Goal: Contribute content: Contribute content

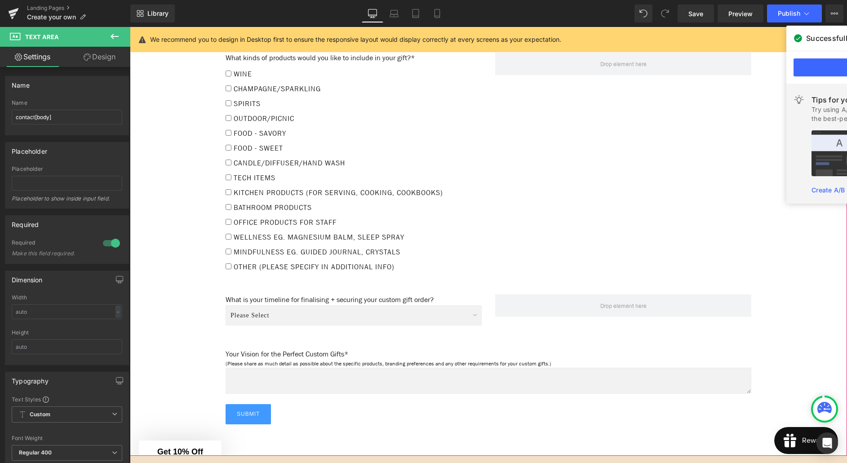
scroll to position [945, 0]
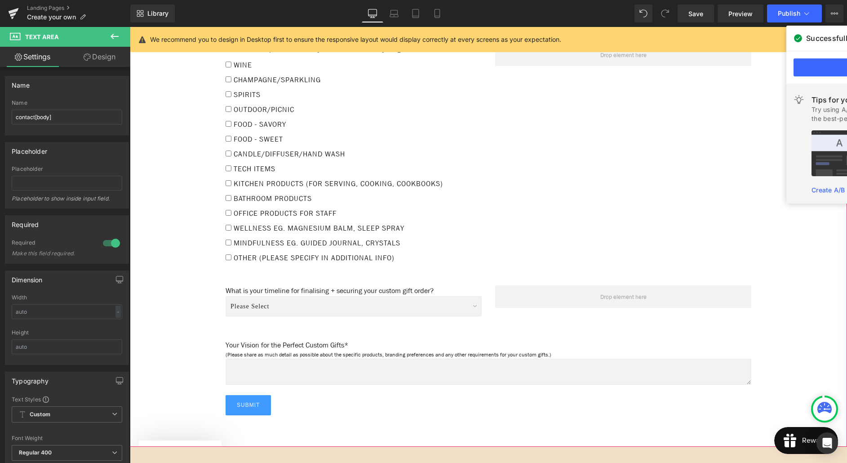
click at [341, 296] on div "Please Select Immediate (Approval in progress) Within 1 Week (Ready to lock in)…" at bounding box center [353, 309] width 256 height 26
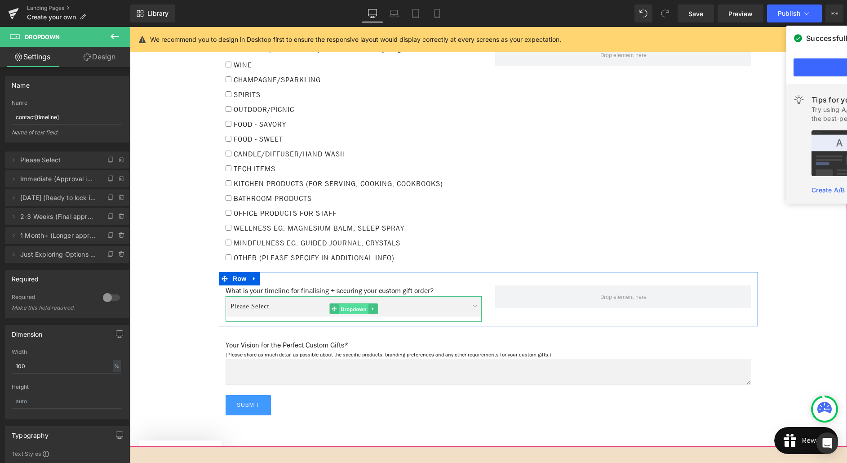
click at [352, 304] on span "Dropdown" at bounding box center [353, 309] width 29 height 11
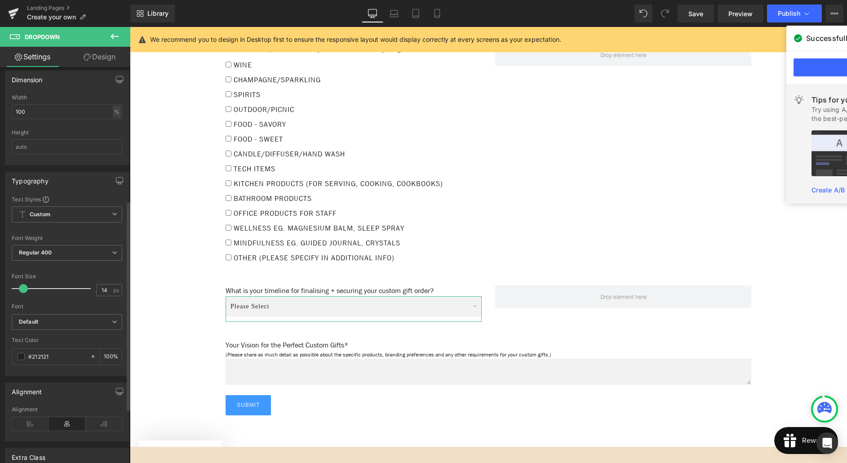
scroll to position [308, 0]
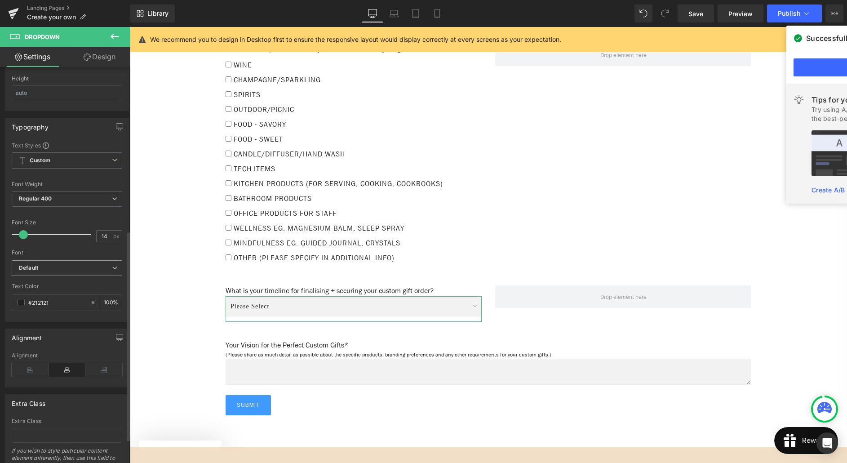
click at [60, 271] on b "Default" at bounding box center [65, 268] width 93 height 8
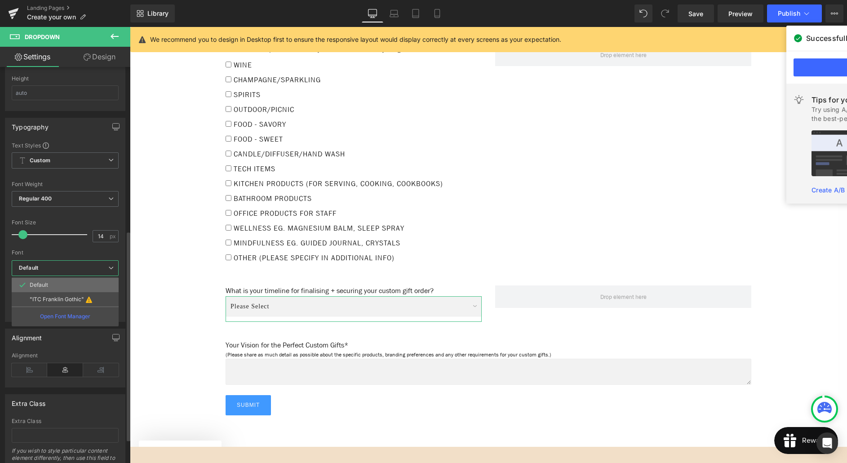
click at [59, 285] on li "Default" at bounding box center [65, 285] width 107 height 14
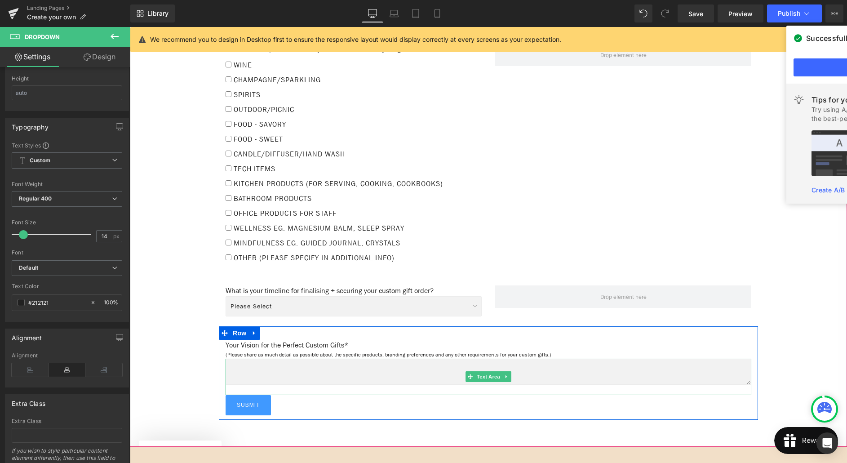
click at [414, 358] on textarea at bounding box center [487, 371] width 525 height 26
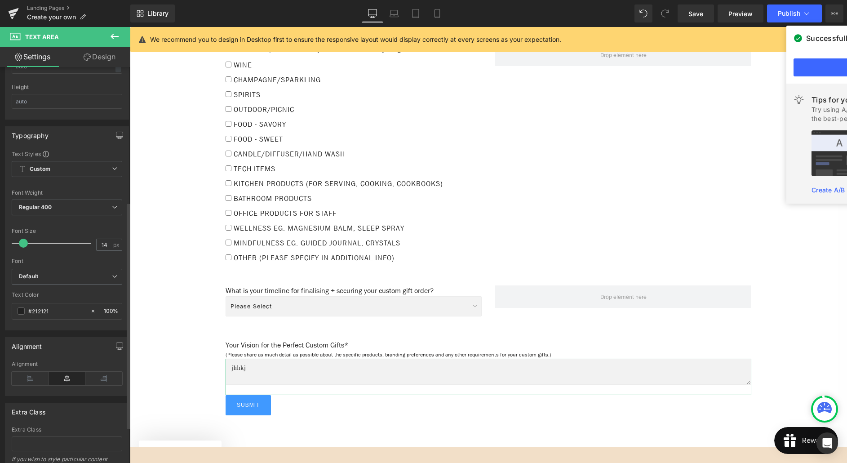
scroll to position [257, 0]
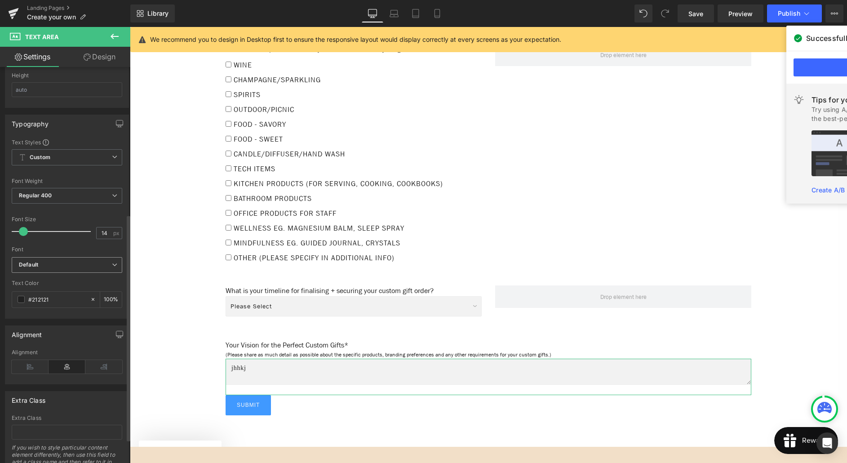
type textarea "jhhkj"
click at [57, 267] on b "Default" at bounding box center [65, 265] width 93 height 8
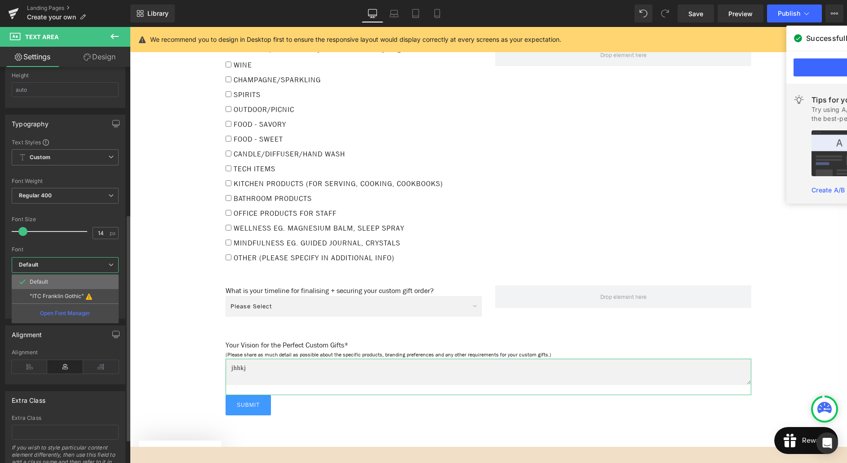
click at [56, 280] on li "Default" at bounding box center [65, 281] width 107 height 14
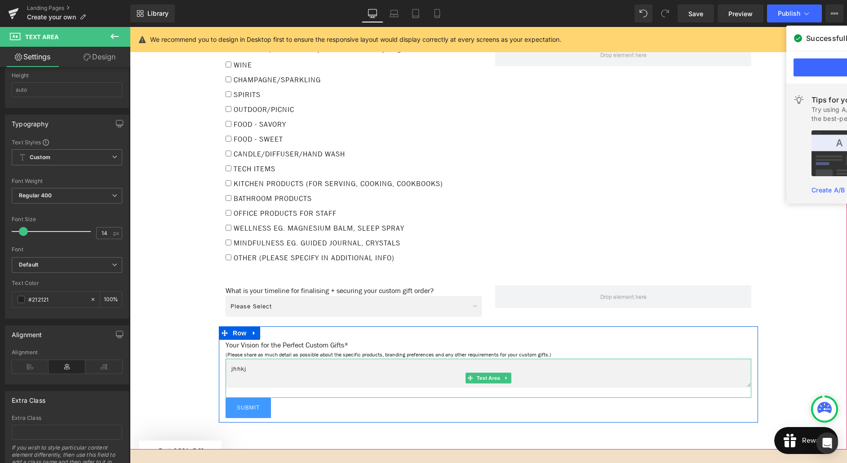
click at [266, 362] on textarea "jhhkj" at bounding box center [487, 372] width 525 height 29
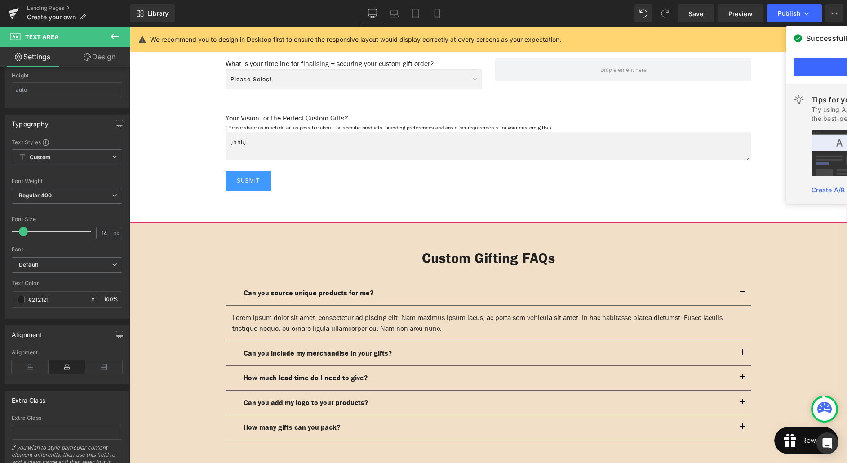
scroll to position [1173, 0]
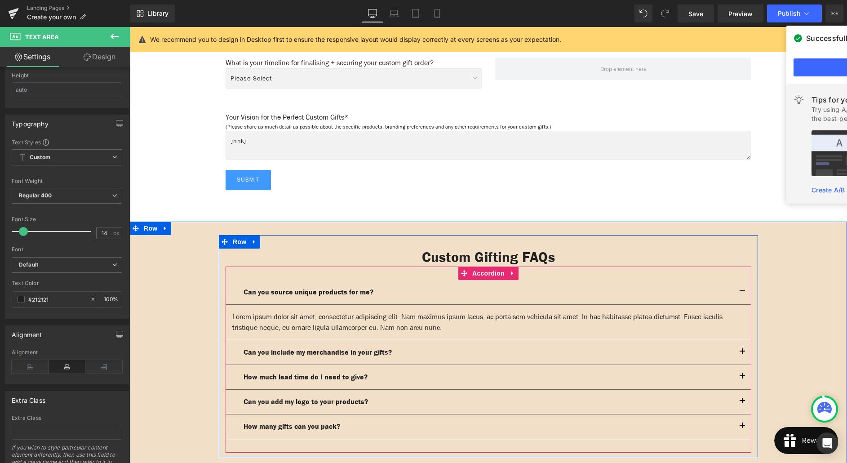
click at [230, 308] on article "Lorem ipsum dolor sit amet, consectetur adipiscing elit. Nam maximus ipsum lacu…" at bounding box center [487, 321] width 525 height 35
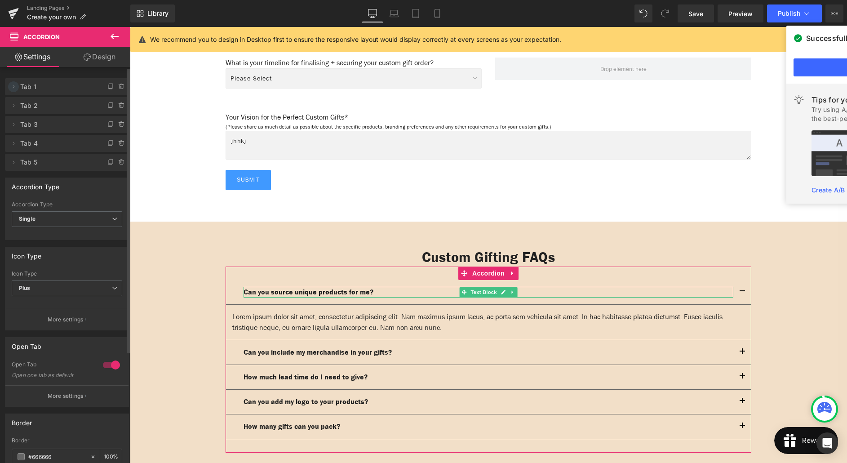
click at [14, 86] on icon at bounding box center [14, 86] width 2 height 3
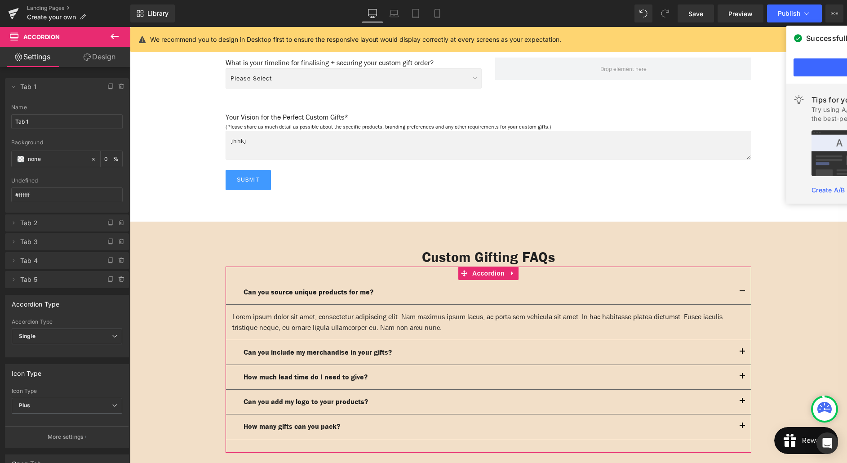
click at [95, 60] on link "Design" at bounding box center [99, 57] width 65 height 20
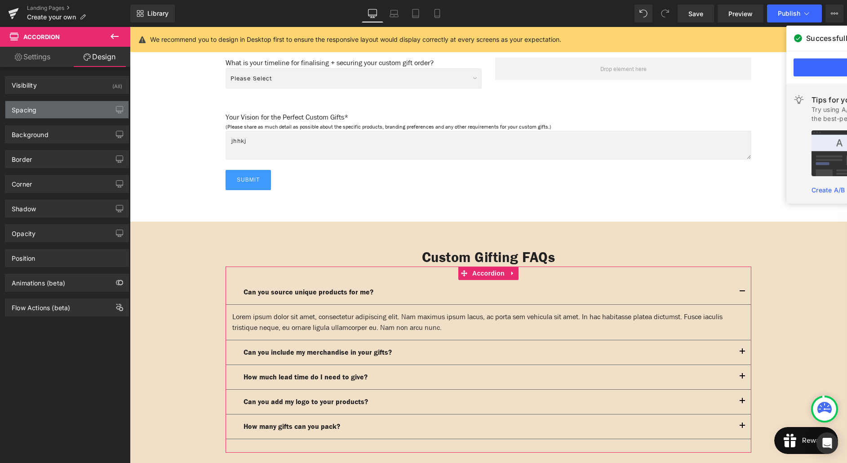
click at [47, 110] on div "Spacing" at bounding box center [66, 109] width 123 height 17
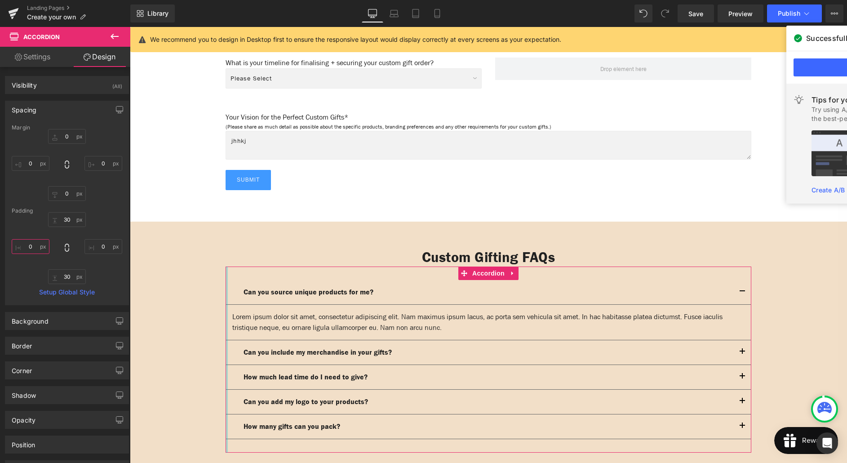
click at [31, 247] on input "0" at bounding box center [31, 246] width 38 height 15
type input "2"
type input "0"
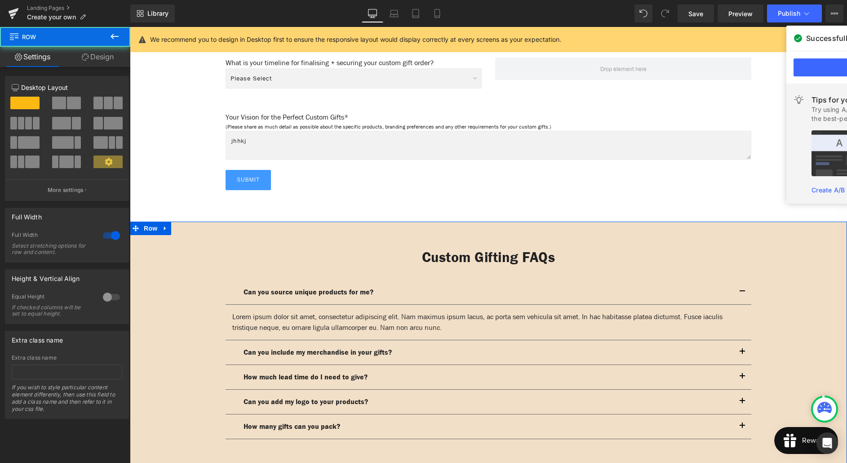
click at [187, 307] on div "Custom Gifting FAQs Heading Can you source unique products for me? Text Block L…" at bounding box center [488, 346] width 717 height 222
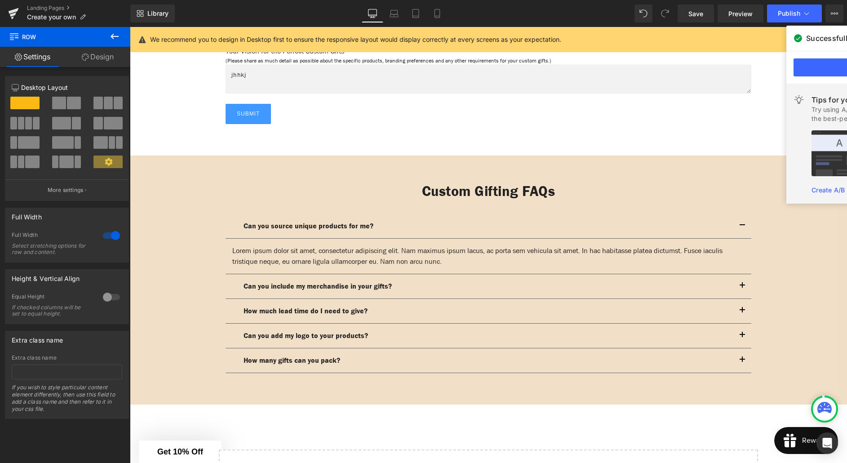
scroll to position [1274, 0]
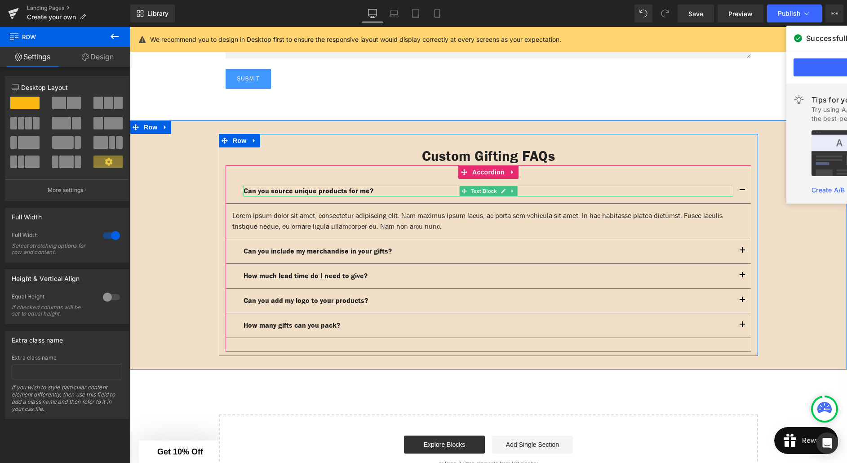
click at [389, 185] on p "Can you source unique products for me?" at bounding box center [487, 190] width 489 height 11
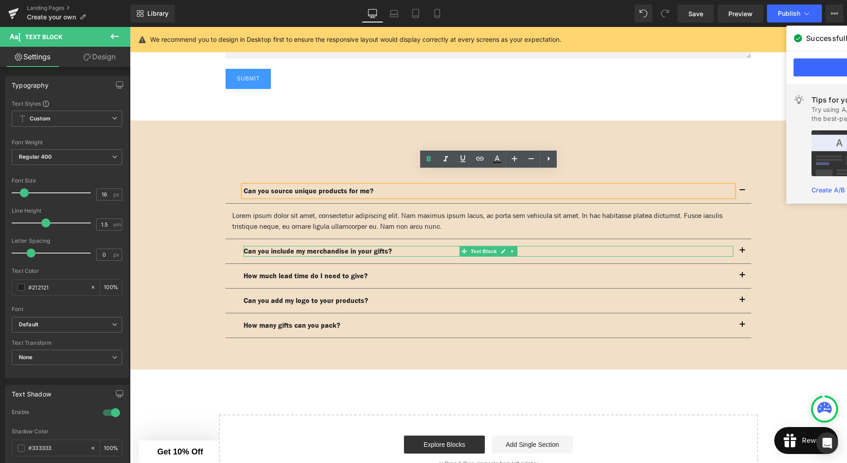
click at [408, 246] on p "Can you include my merchandise in your gifts?" at bounding box center [487, 251] width 489 height 11
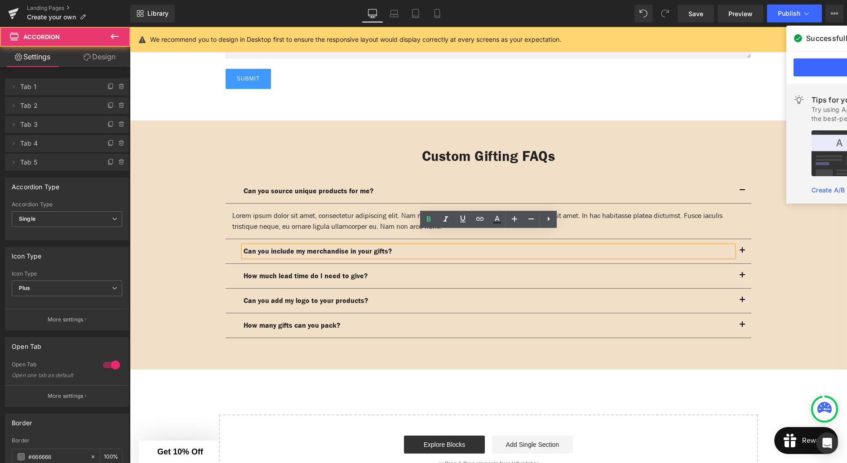
click at [742, 239] on button "button" at bounding box center [742, 251] width 18 height 24
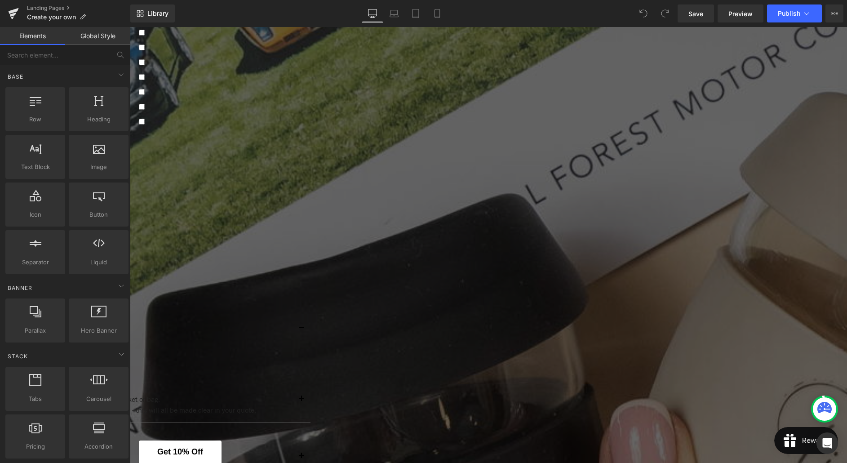
scroll to position [1341, 0]
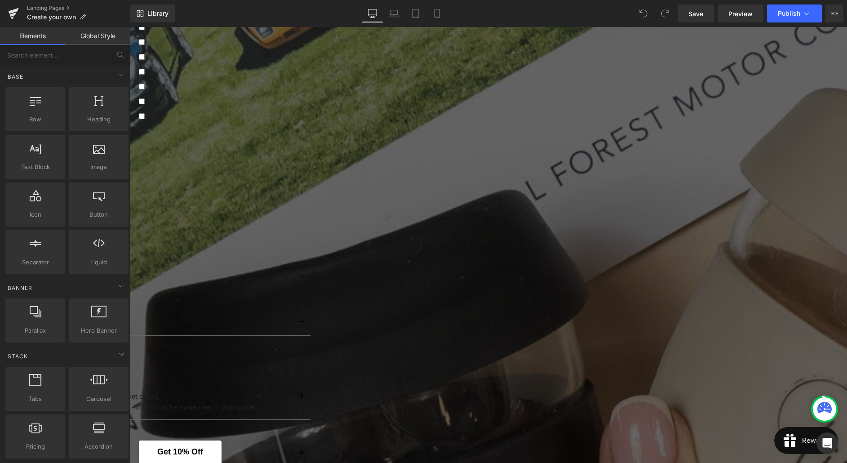
click at [130, 27] on span "Text Block" at bounding box center [130, 27] width 0 height 0
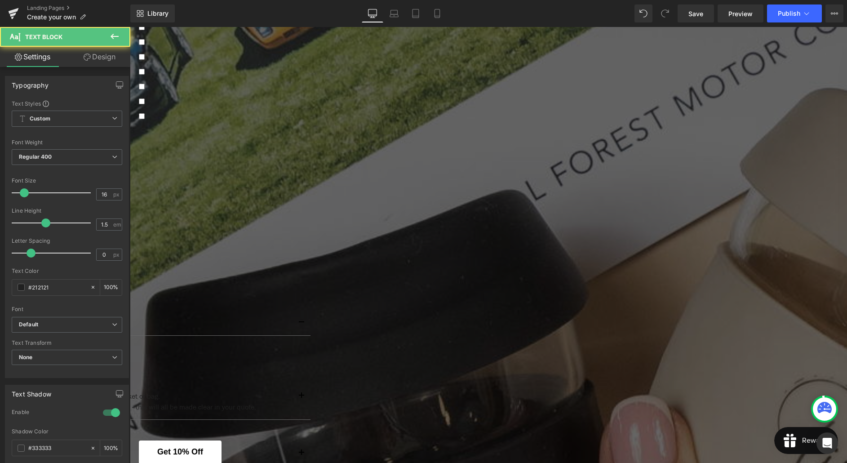
click at [265, 401] on p "We may need to charge a small extra fee to cover possible on going storage and …" at bounding box center [40, 406] width 503 height 11
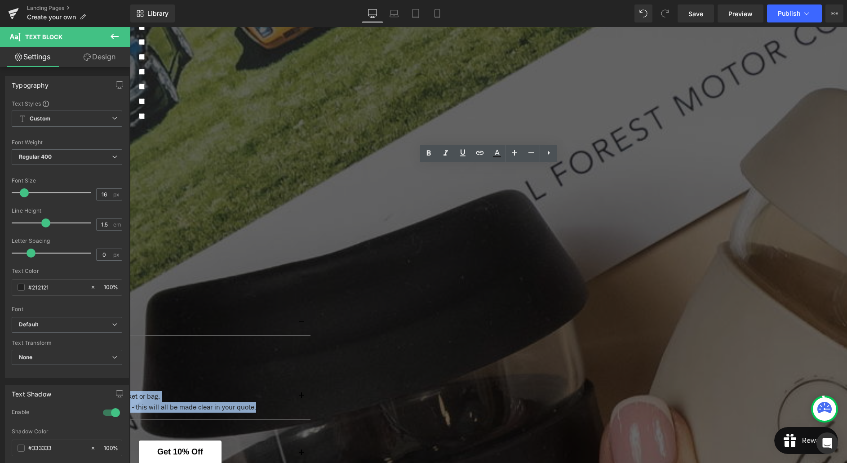
drag, startPoint x: 267, startPoint y: 202, endPoint x: 239, endPoint y: 184, distance: 32.8
click at [239, 373] on div "Can you include my merchandise in your gifts? Yes. We will just need to check t…" at bounding box center [40, 396] width 539 height 46
copy div "Yes. We will just need to check the size and weight to ensure it will fit in ou…"
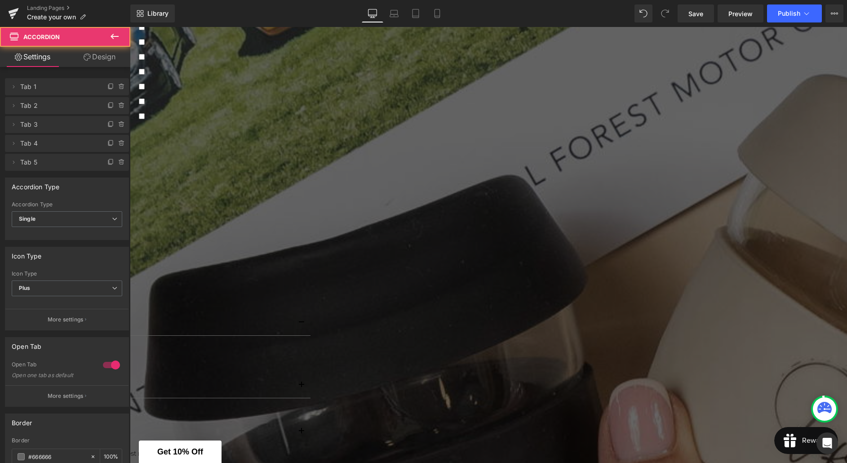
click at [301, 387] on span "button" at bounding box center [301, 387] width 0 height 0
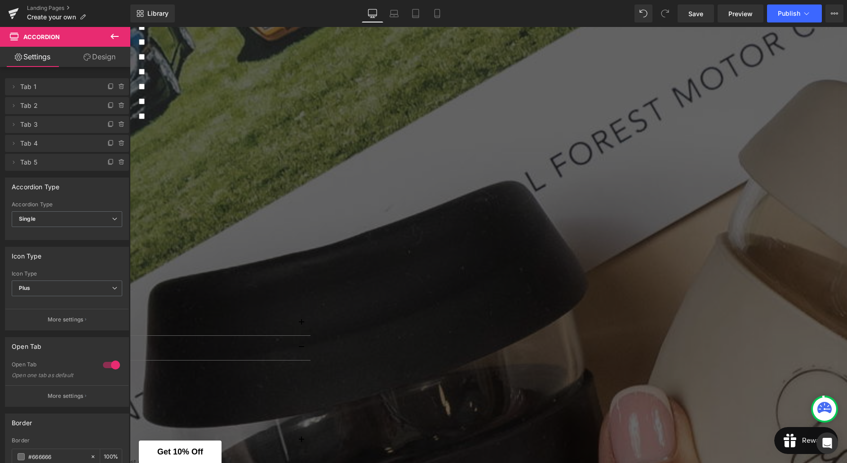
click at [130, 27] on span "Text Block" at bounding box center [130, 27] width 0 height 0
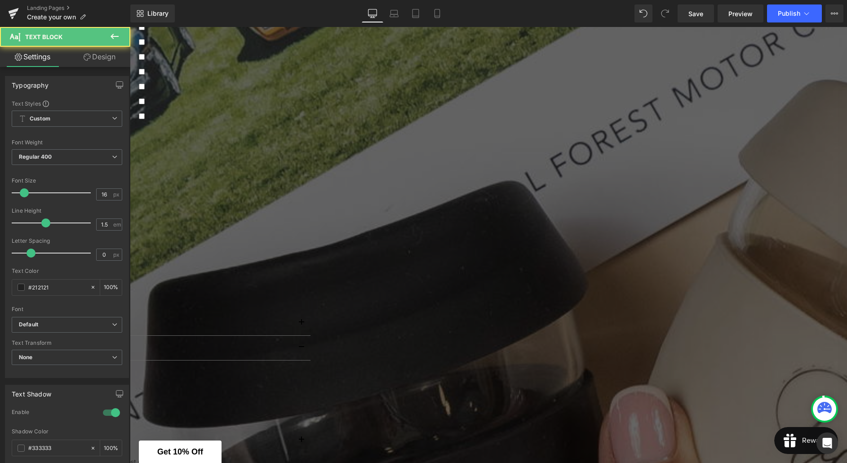
click at [304, 367] on p "Lorem ipsum dolor sit amet, consectetur adipiscing elit, sed do eiusmod tempor …" at bounding box center [40, 383] width 525 height 32
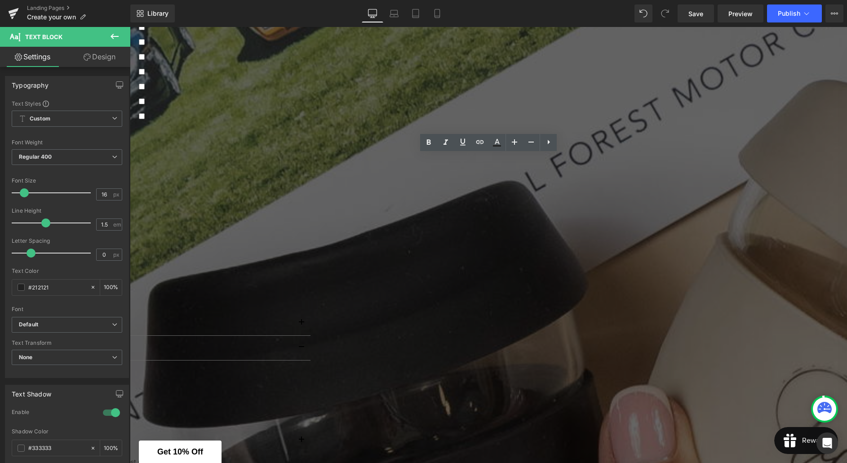
drag, startPoint x: 616, startPoint y: 182, endPoint x: 232, endPoint y: 162, distance: 384.0
click at [232, 367] on p "Lorem ipsum dolor sit amet, consectetur adipiscing elit, sed do eiusmod tempor …" at bounding box center [40, 383] width 525 height 32
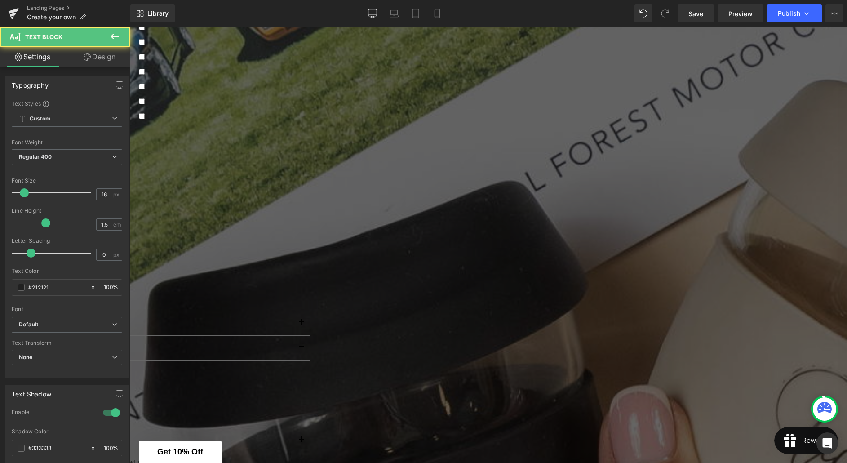
click at [304, 378] on p at bounding box center [40, 383] width 525 height 11
click at [232, 388] on p "We may need to charge a small extra fee to cover possible on going storage and …" at bounding box center [40, 393] width 525 height 11
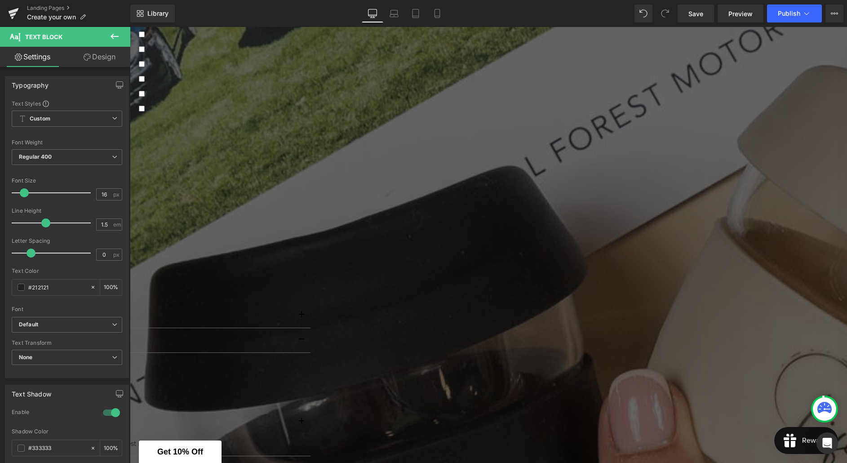
scroll to position [1348, 0]
click at [292, 439] on p "You’re always welcome to give us a call to chat through your project and timeli…" at bounding box center [40, 444] width 503 height 11
drag, startPoint x: 669, startPoint y: 232, endPoint x: 243, endPoint y: 203, distance: 426.8
click at [243, 396] on div "How much lead time do I need to give? We can usually complete gifting projects …" at bounding box center [40, 423] width 503 height 54
copy div "We can usually complete gifting projects within a week or less when your prefer…"
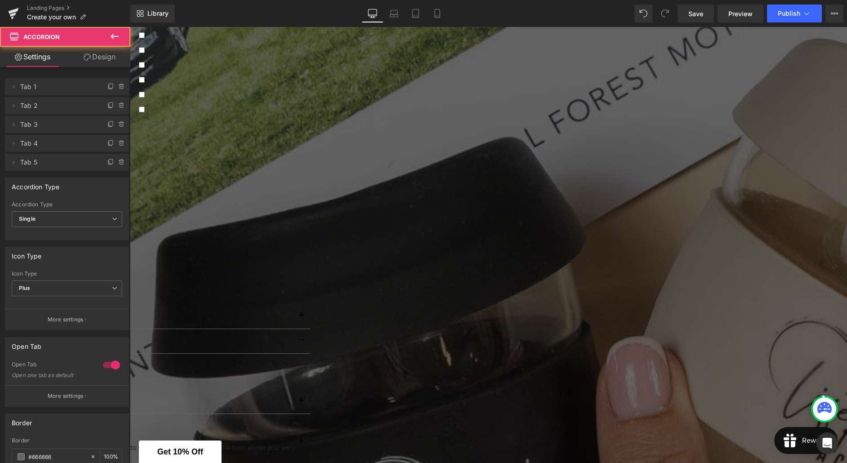
click at [301, 403] on span "button" at bounding box center [301, 403] width 0 height 0
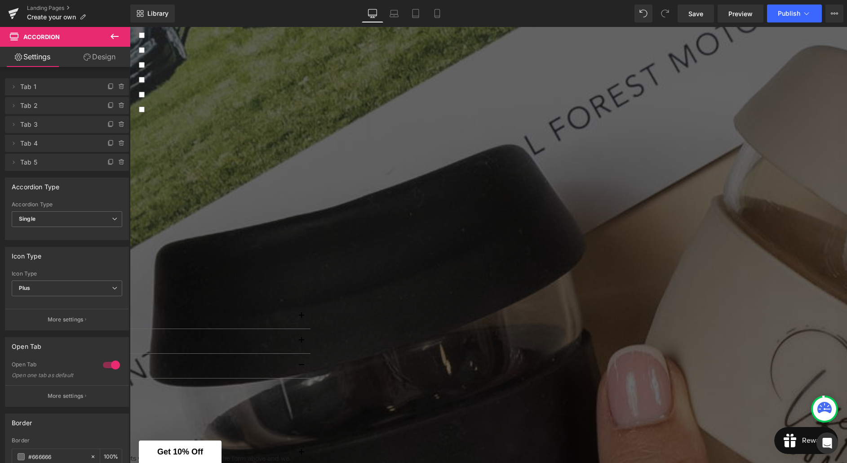
click at [130, 27] on span "Text Block" at bounding box center [130, 27] width 0 height 0
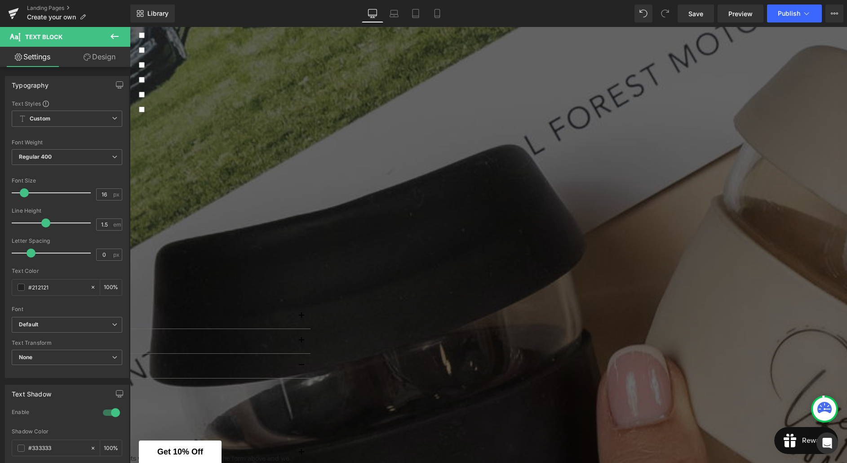
click at [304, 385] on p "Lorem ipsum dolor sit amet, consectetur adipiscing elit, sed do eiusmod tempor …" at bounding box center [40, 401] width 525 height 32
drag, startPoint x: 624, startPoint y: 199, endPoint x: 220, endPoint y: 176, distance: 403.9
click at [220, 273] on div "Custom Gifting FAQs Heading Can you source unique products for me? Text Block Y…" at bounding box center [40, 402] width 539 height 258
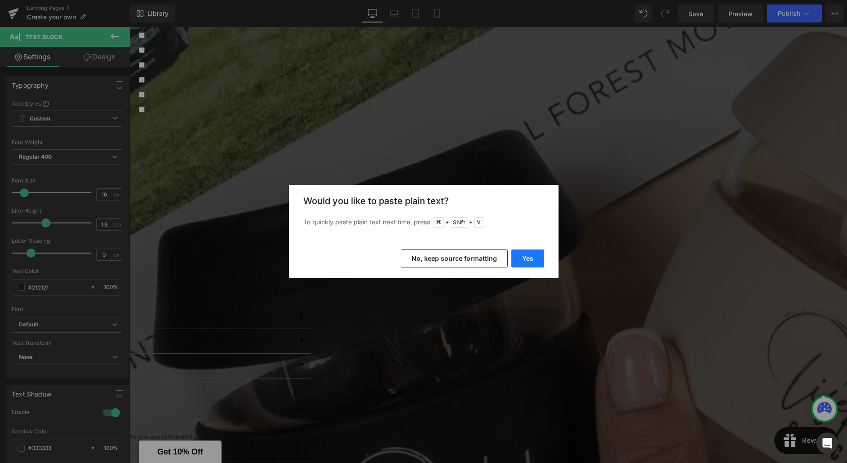
click at [531, 265] on button "Yes" at bounding box center [527, 258] width 33 height 18
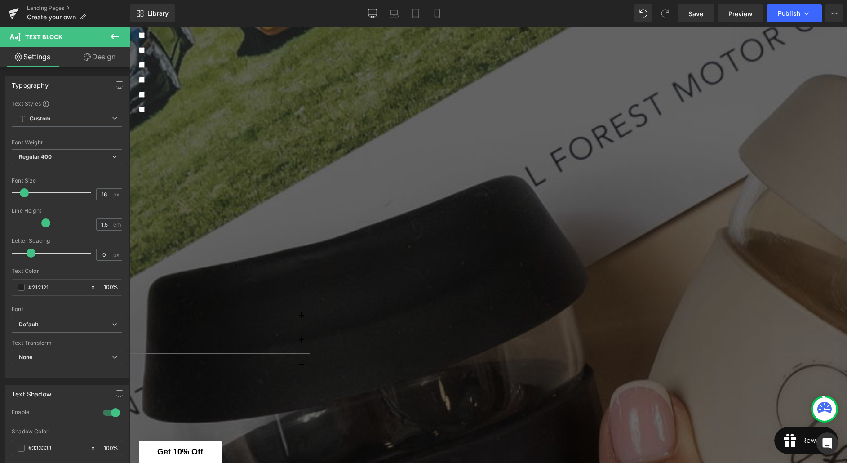
click at [235, 406] on p "For larger orders, we recommend allowing around two weeks’ lead time, depending…" at bounding box center [40, 411] width 525 height 11
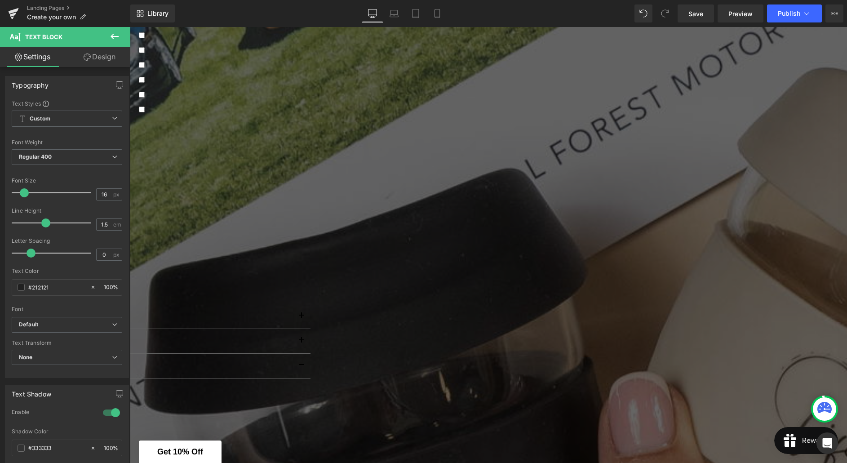
click at [232, 417] on p "If your gift boxes require sourcing unique or custom items, please allow three …" at bounding box center [40, 422] width 525 height 11
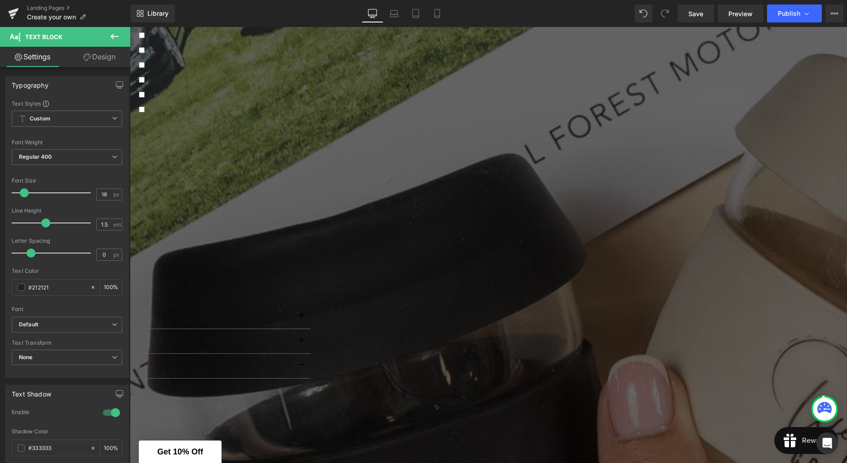
click at [232, 417] on p "You’re always welcome to give us a call to chat through your project and timeli…" at bounding box center [40, 422] width 525 height 11
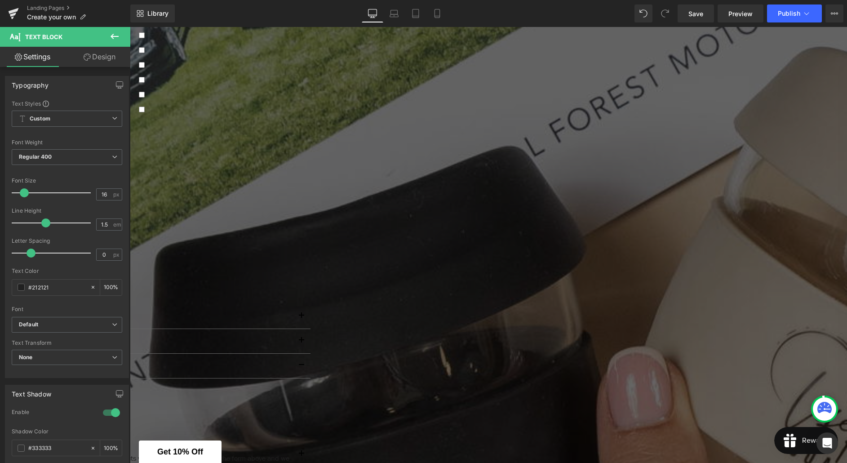
click at [292, 453] on p "Email us your logo after you've completed the above form ([EMAIL_ADDRESS][DOMAI…" at bounding box center [40, 464] width 503 height 22
drag, startPoint x: 415, startPoint y: 260, endPoint x: 245, endPoint y: 238, distance: 172.0
click at [245, 431] on div "Can you add my logo to your products? Yes. We stock many products that you can …" at bounding box center [40, 452] width 503 height 43
copy div "Yes. We stock many products that you can add your business logo too. Email us y…"
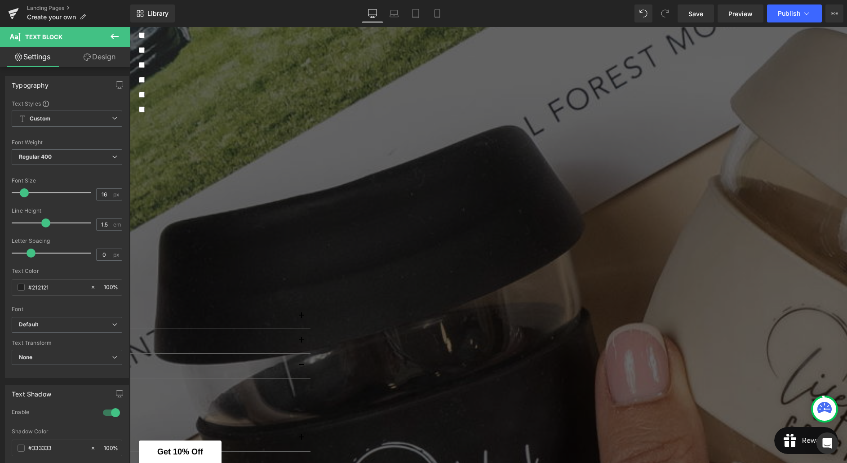
click at [301, 440] on span "button" at bounding box center [301, 440] width 0 height 0
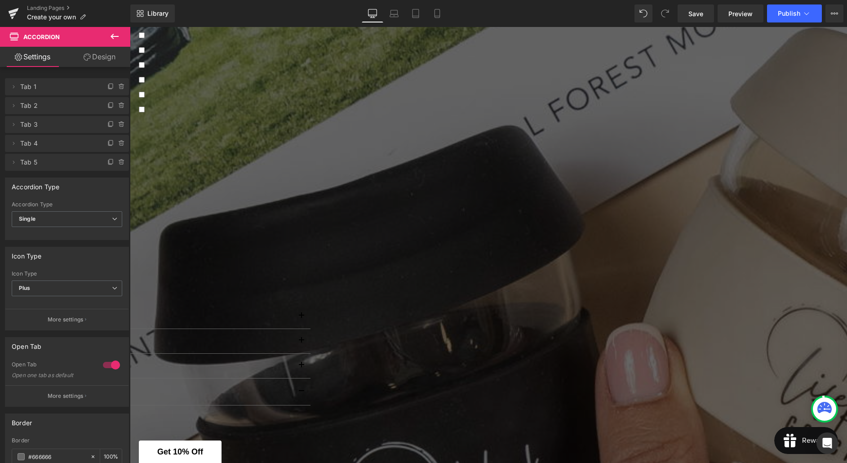
click at [130, 27] on span "Text Block" at bounding box center [130, 27] width 0 height 0
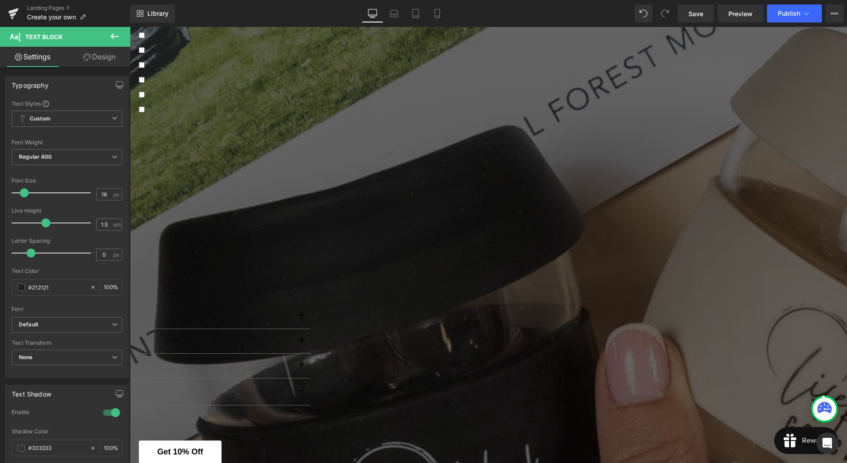
drag, startPoint x: 624, startPoint y: 224, endPoint x: 301, endPoint y: 209, distance: 322.8
click at [234, 412] on div "Lorem ipsum dolor sit amet, consectetur adipiscing elit, sed do eiusmod tempor …" at bounding box center [40, 428] width 525 height 32
drag, startPoint x: 550, startPoint y: 218, endPoint x: 571, endPoint y: 222, distance: 21.4
click at [304, 412] on p "Lorem ipsum dolor sit amet, consectetur adipiscing elit, sed do eiusmod tempor …" at bounding box center [40, 428] width 525 height 32
drag, startPoint x: 619, startPoint y: 226, endPoint x: 229, endPoint y: 203, distance: 390.4
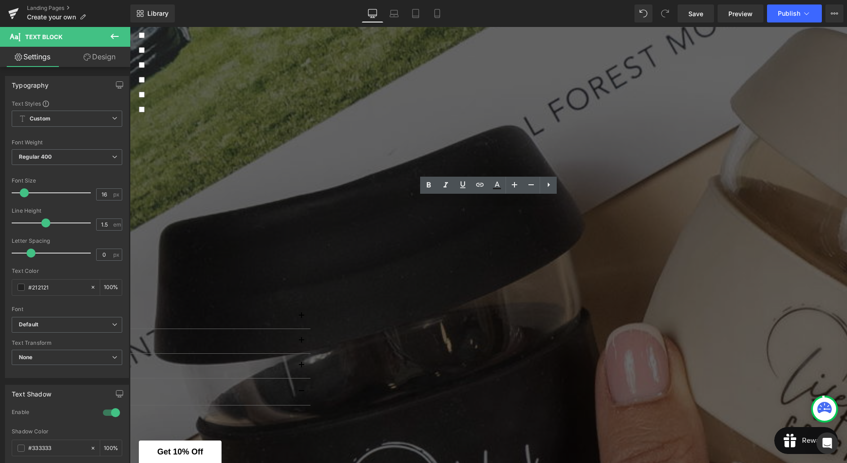
click at [229, 412] on div "Lorem ipsum dolor sit amet, consectetur adipiscing elit, sed do eiusmod tempor …" at bounding box center [40, 428] width 525 height 32
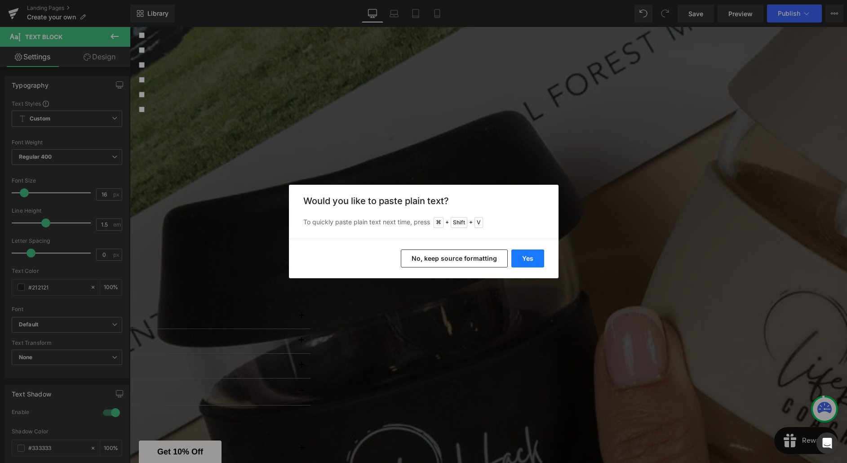
drag, startPoint x: 527, startPoint y: 261, endPoint x: 396, endPoint y: 234, distance: 133.9
click at [527, 261] on button "Yes" at bounding box center [527, 258] width 33 height 18
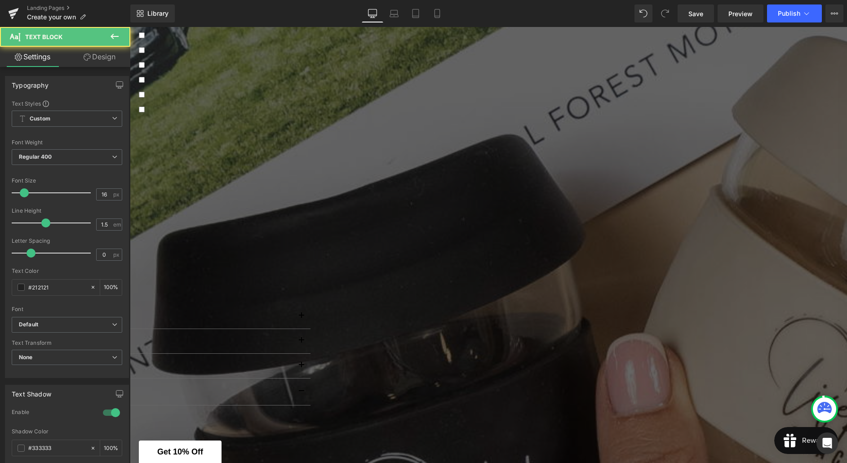
click at [273, 423] on p at bounding box center [40, 428] width 525 height 11
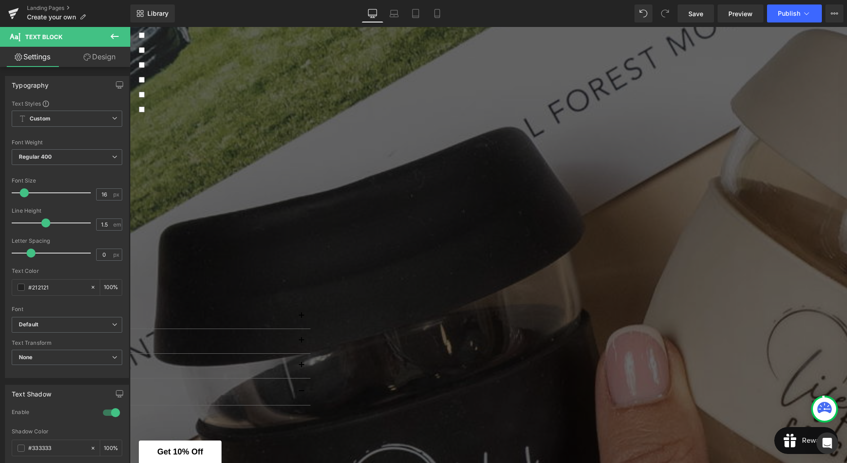
click at [130, 27] on span "Text Block" at bounding box center [130, 27] width 0 height 0
drag, startPoint x: 529, startPoint y: 260, endPoint x: 243, endPoint y: 258, distance: 286.5
drag, startPoint x: 525, startPoint y: 260, endPoint x: 245, endPoint y: 256, distance: 280.3
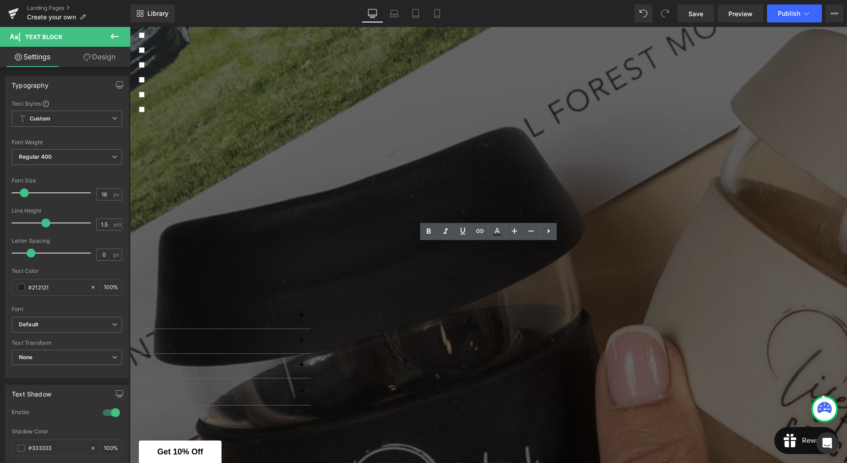
copy p "We can pack many boxes per day and we have completed projects with over 1,000 g…"
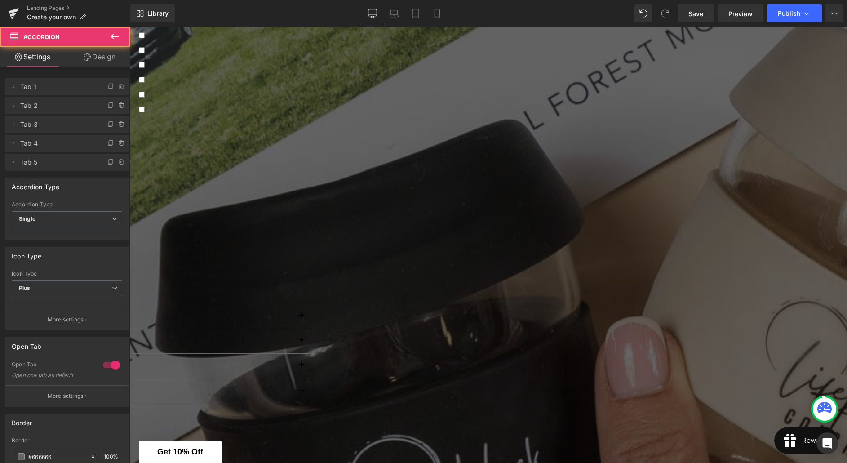
click at [310, 454] on button "button" at bounding box center [301, 467] width 18 height 26
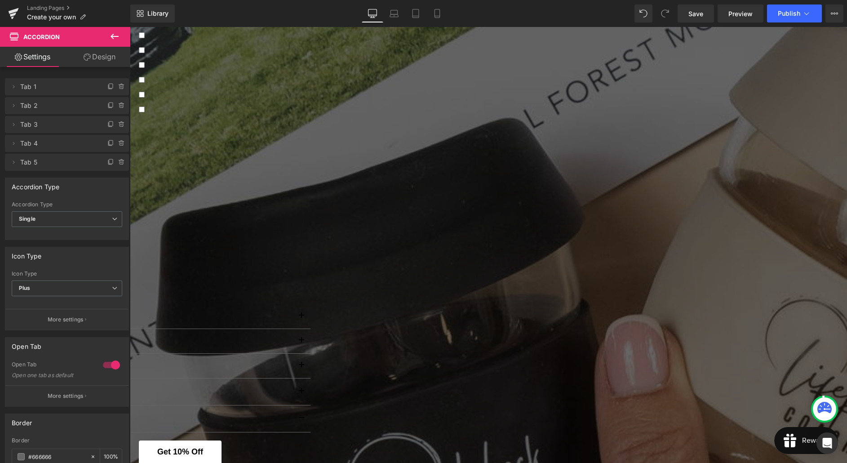
click at [130, 27] on span "Text Block" at bounding box center [130, 27] width 0 height 0
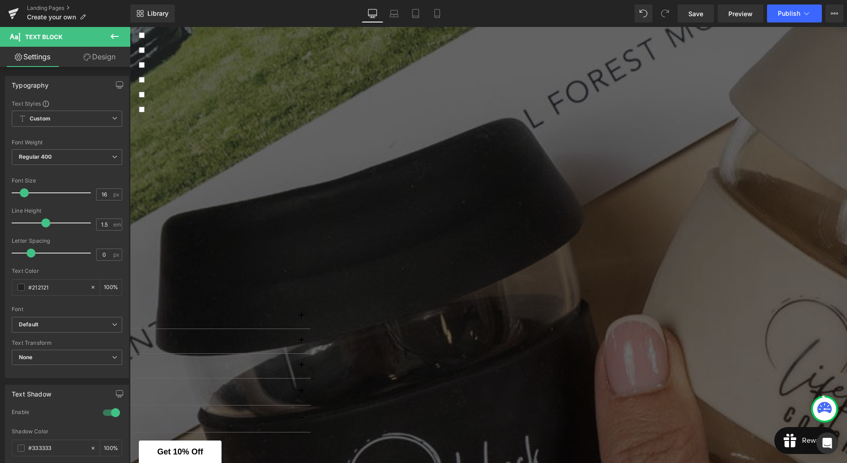
click at [304, 439] on p "Lorem ipsum dolor sit amet, consectetur adipiscing elit, sed do eiusmod tempor …" at bounding box center [40, 455] width 525 height 32
drag, startPoint x: 621, startPoint y: 250, endPoint x: 233, endPoint y: 228, distance: 388.2
click at [233, 439] on p "Lorem ipsum dolor sit amet, consectetur adipiscing elit, sed do eiusmod tempor …" at bounding box center [40, 455] width 525 height 32
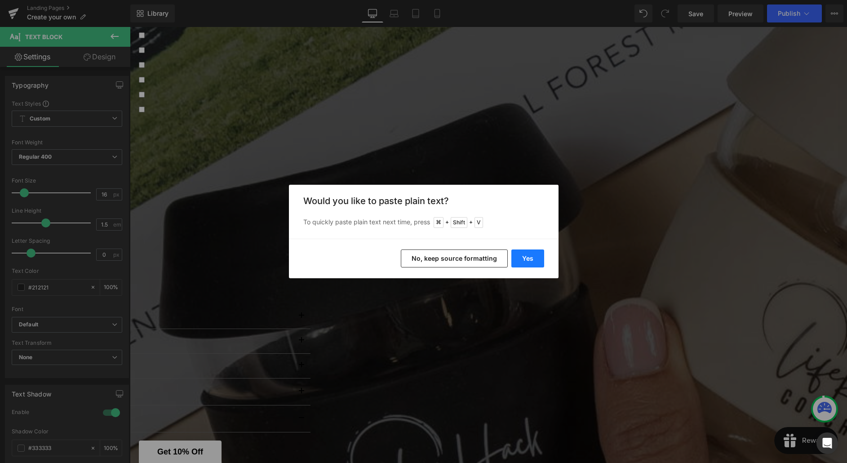
click at [525, 256] on button "Yes" at bounding box center [527, 258] width 33 height 18
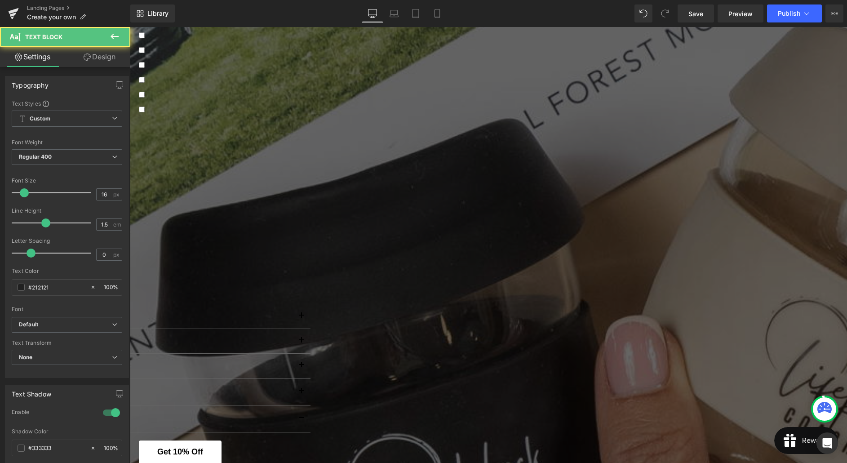
click at [304, 439] on p "We can pack many boxes per day and we have completed projects with over 1,000 g…" at bounding box center [40, 444] width 525 height 11
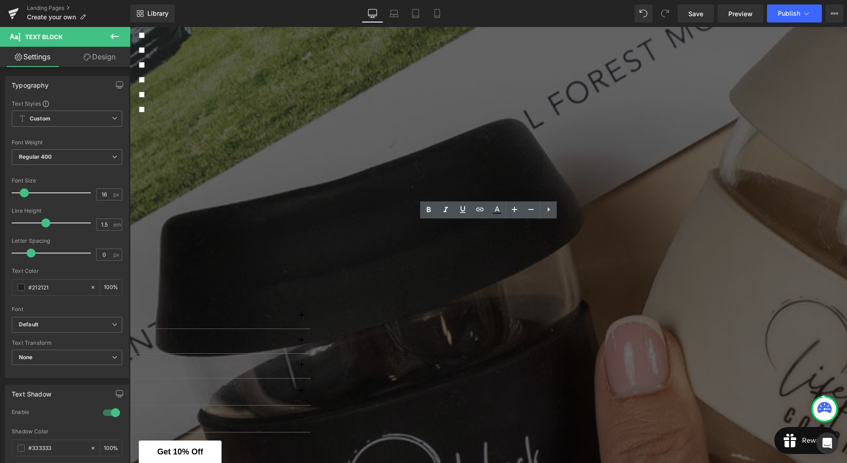
drag, startPoint x: 520, startPoint y: 226, endPoint x: 235, endPoint y: 225, distance: 284.3
click at [235, 439] on p "We can pack many boxes per day and we have completed projects with over 1,000 g…" at bounding box center [40, 444] width 525 height 11
copy p "We can pack many boxes per day and we have completed projects with over 1,000 g…"
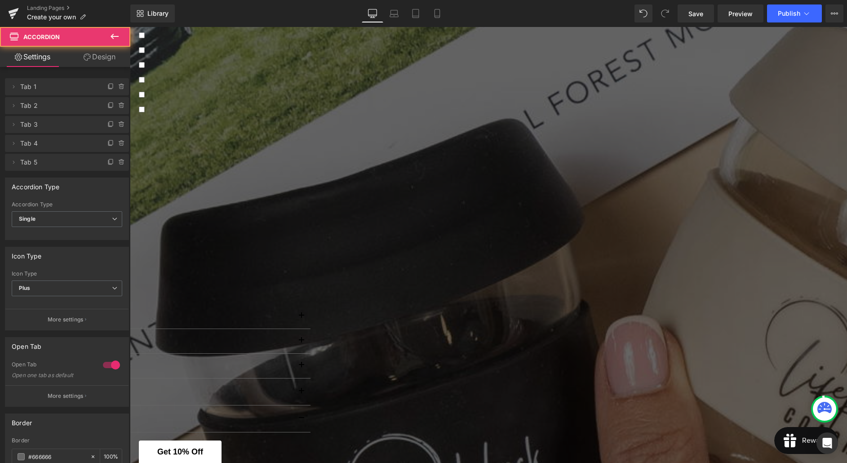
click at [301, 420] on span "button" at bounding box center [301, 420] width 0 height 0
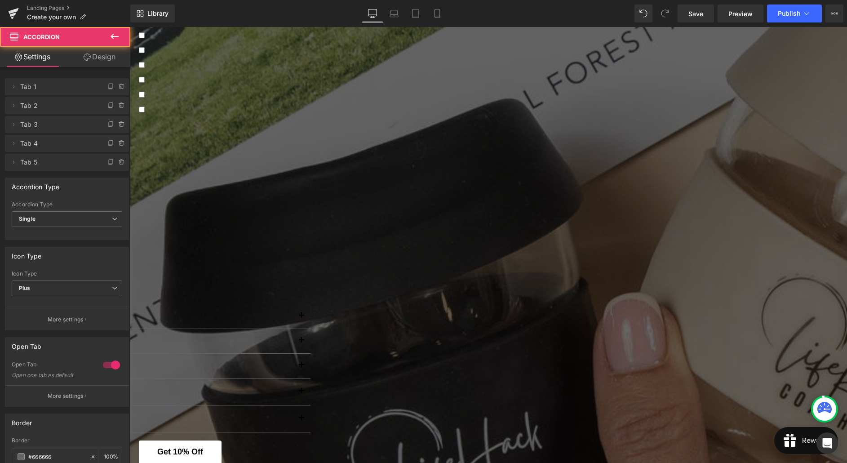
click at [301, 420] on span "button" at bounding box center [301, 420] width 0 height 0
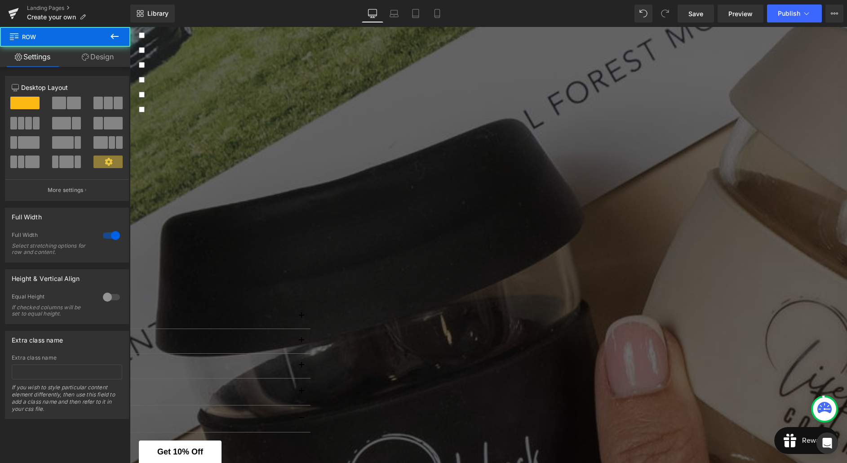
click at [488, 273] on div "Custom Gifting FAQs Heading Can you source unique products for me? Text Block Y…" at bounding box center [129, 392] width 717 height 238
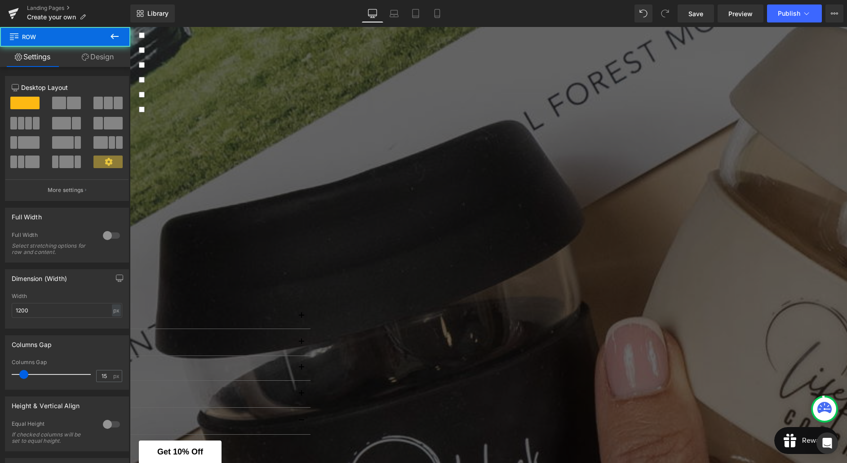
click at [310, 407] on button "button" at bounding box center [301, 420] width 18 height 26
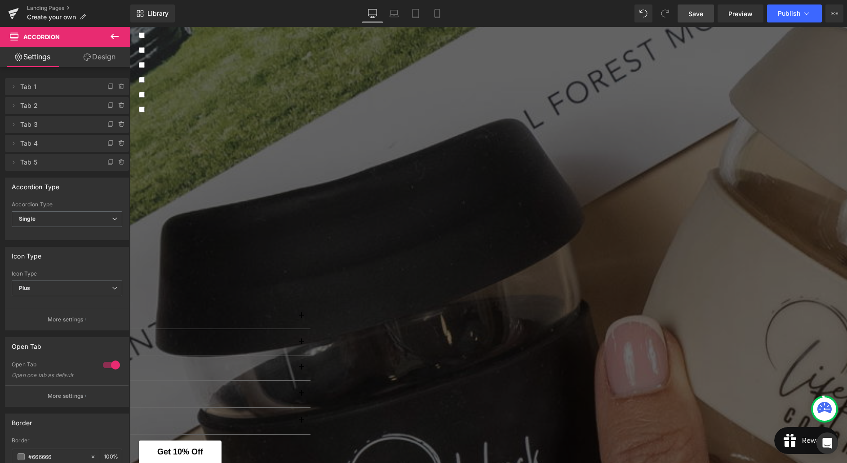
click at [699, 16] on span "Save" at bounding box center [695, 13] width 15 height 9
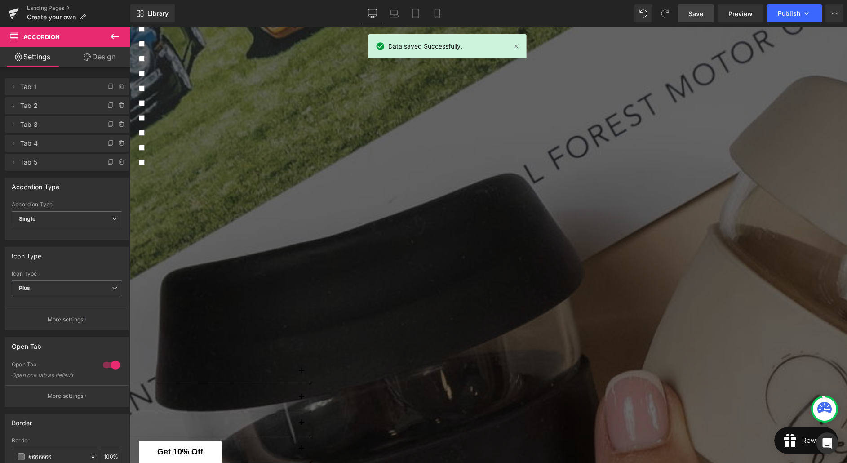
scroll to position [1292, 0]
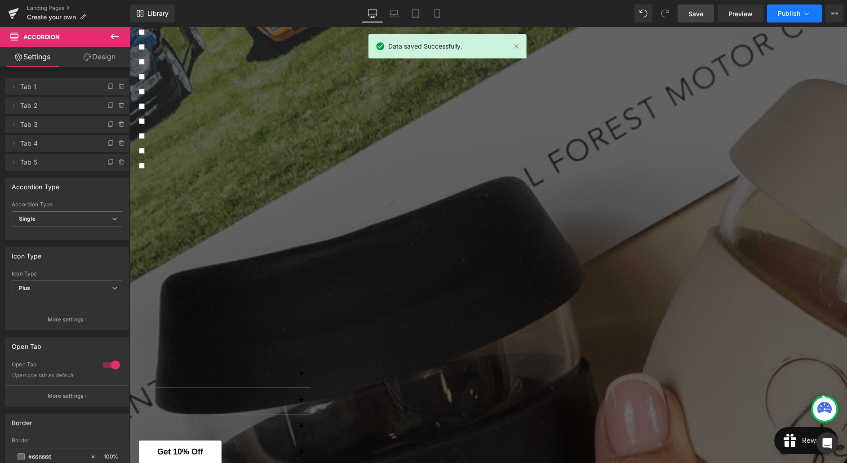
click at [780, 18] on button "Publish" at bounding box center [794, 13] width 55 height 18
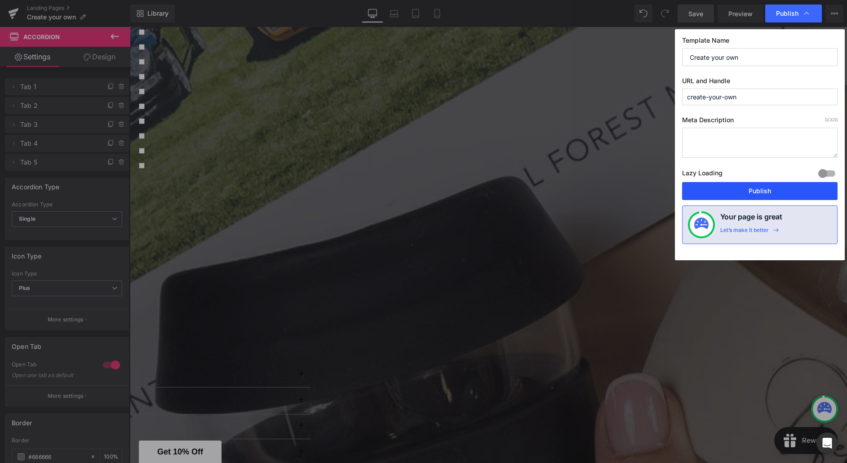
click at [758, 194] on button "Publish" at bounding box center [759, 191] width 155 height 18
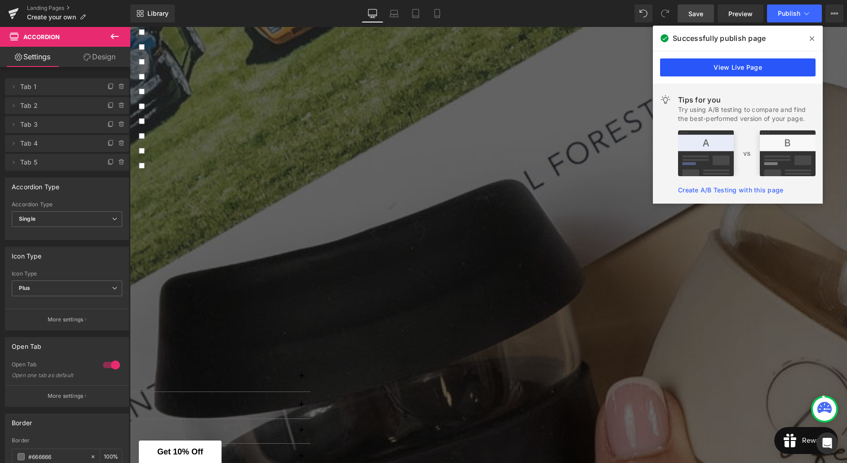
click at [692, 69] on link "View Live Page" at bounding box center [737, 67] width 155 height 18
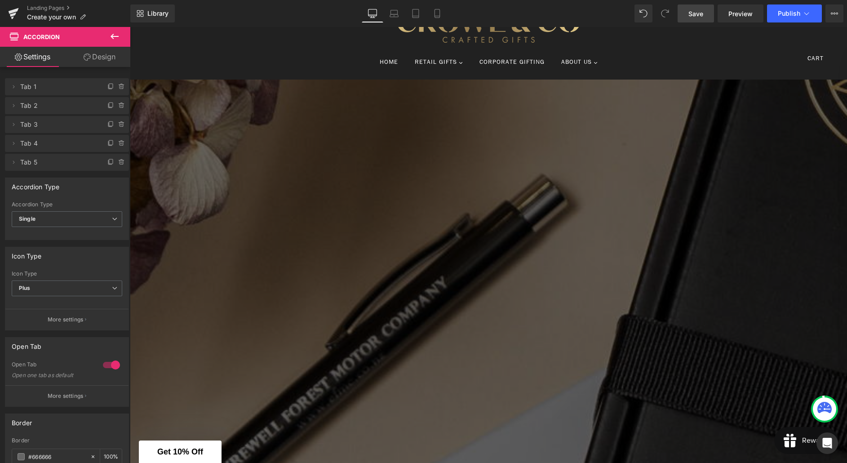
scroll to position [0, 0]
